Goal: Navigation & Orientation: Find specific page/section

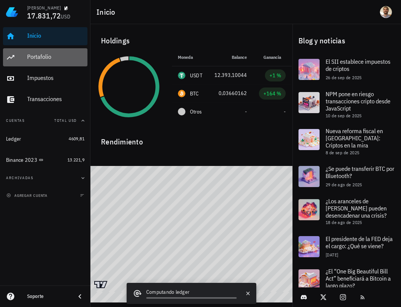
click at [43, 56] on div "Portafolio" at bounding box center [55, 56] width 57 height 7
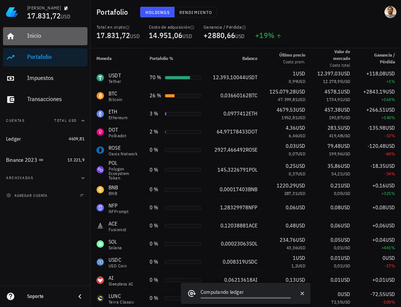
click at [38, 36] on div "Inicio" at bounding box center [55, 35] width 57 height 7
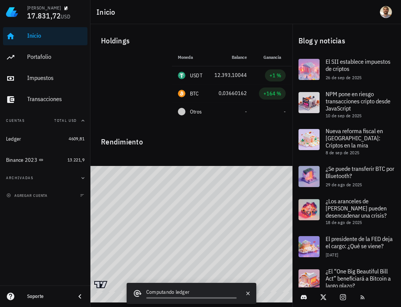
drag, startPoint x: 52, startPoint y: 249, endPoint x: 54, endPoint y: 245, distance: 4.7
click at [52, 249] on div "Inicio Portafolio Impuestos Transacciones Cuentas Total USD Ledger 4609,81 Bina…" at bounding box center [45, 154] width 90 height 261
click at [251, 292] on icon "button" at bounding box center [248, 293] width 6 height 6
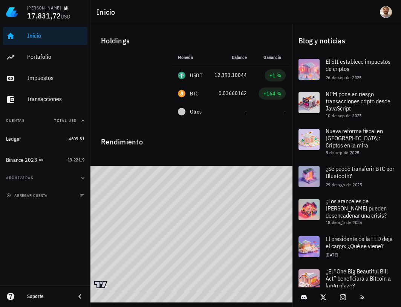
drag, startPoint x: 64, startPoint y: 265, endPoint x: 67, endPoint y: 259, distance: 6.1
click at [64, 264] on div "Inicio Portafolio Impuestos Transacciones Cuentas Total USD Ledger 4609,81 Bina…" at bounding box center [45, 154] width 90 height 261
